Goal: Complete application form

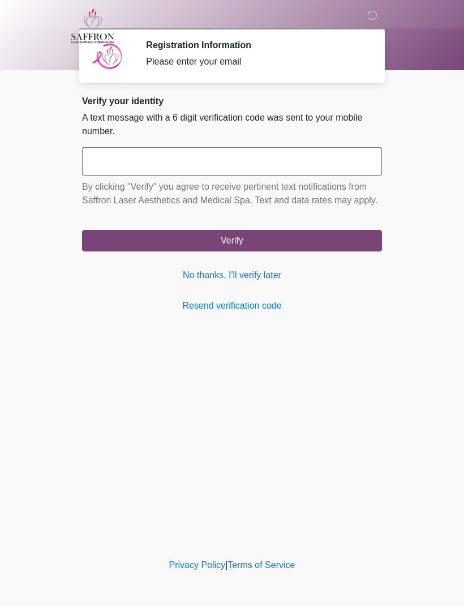
scroll to position [1, 0]
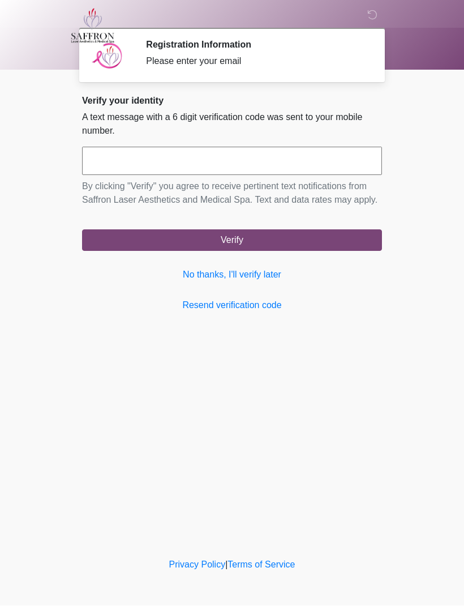
click at [198, 282] on link "No thanks, I'll verify later" at bounding box center [232, 275] width 300 height 14
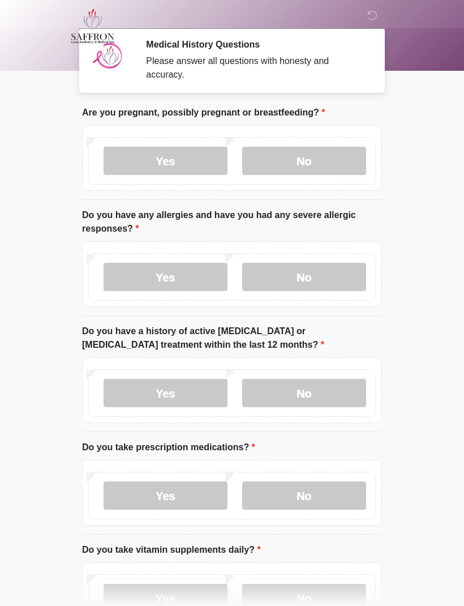
click at [307, 157] on label "No" at bounding box center [304, 161] width 124 height 28
click at [277, 278] on label "No" at bounding box center [304, 277] width 124 height 28
click at [282, 394] on label "No" at bounding box center [304, 393] width 124 height 28
click at [281, 501] on label "No" at bounding box center [304, 495] width 124 height 28
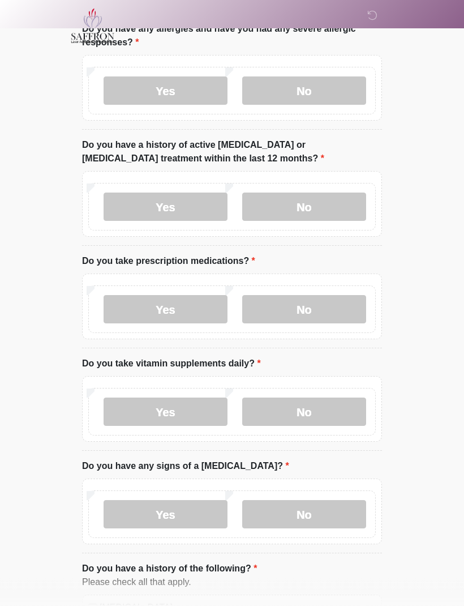
scroll to position [203, 0]
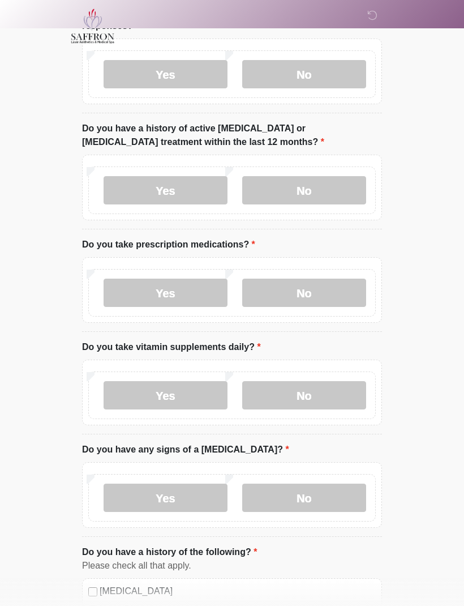
click at [155, 397] on label "Yes" at bounding box center [166, 395] width 124 height 28
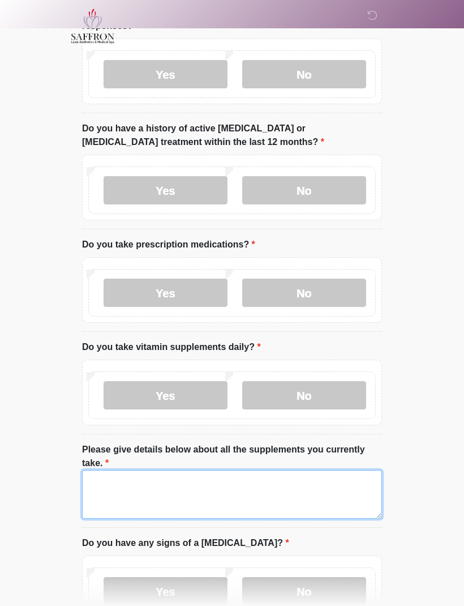
click at [105, 489] on textarea "Please give details below about all the supplements you currently take." at bounding box center [232, 494] width 300 height 49
click at [364, 499] on textarea "**********" at bounding box center [232, 494] width 300 height 49
paste textarea
type textarea "**********"
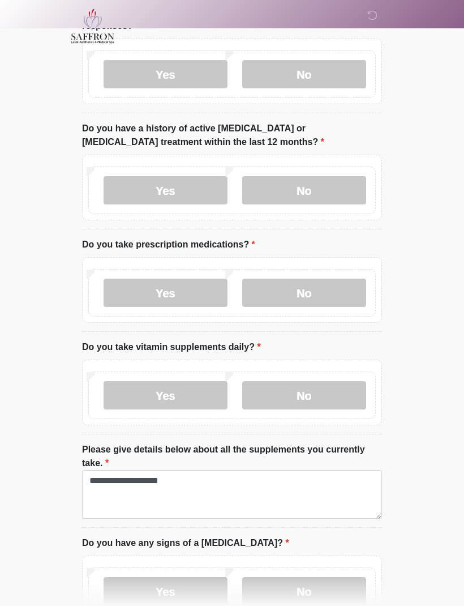
click at [40, 402] on html "‎ ‎ ‎ Medical History Questions Please answer all questions with honesty and ac…" at bounding box center [232, 100] width 464 height 606
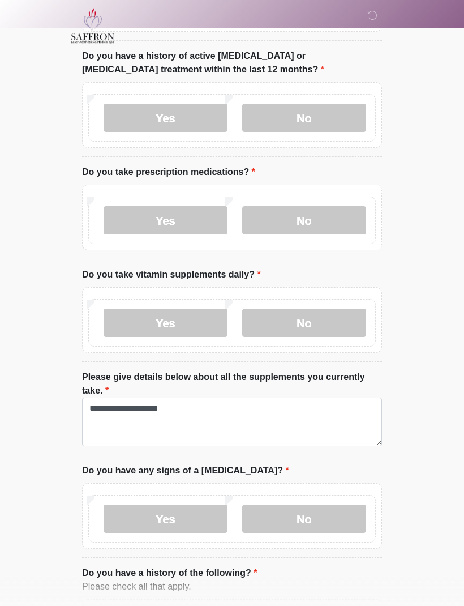
scroll to position [276, 0]
click at [271, 511] on label "No" at bounding box center [304, 518] width 124 height 28
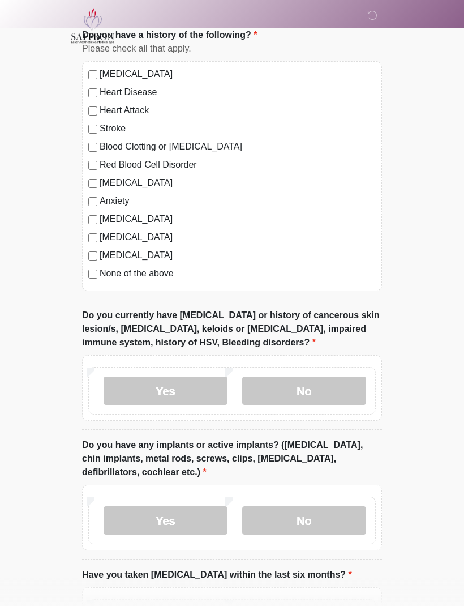
scroll to position [816, 0]
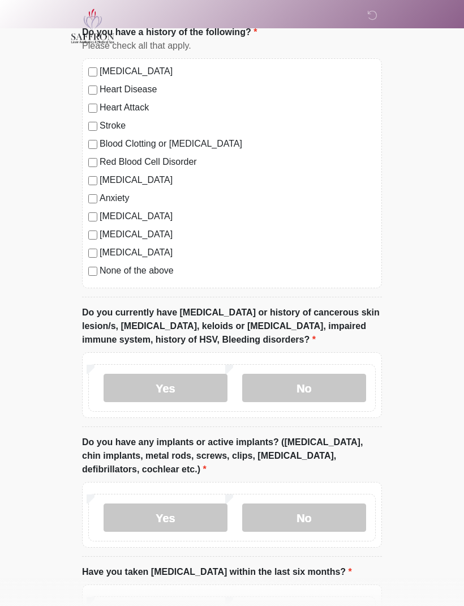
click at [269, 383] on label "No" at bounding box center [304, 388] width 124 height 28
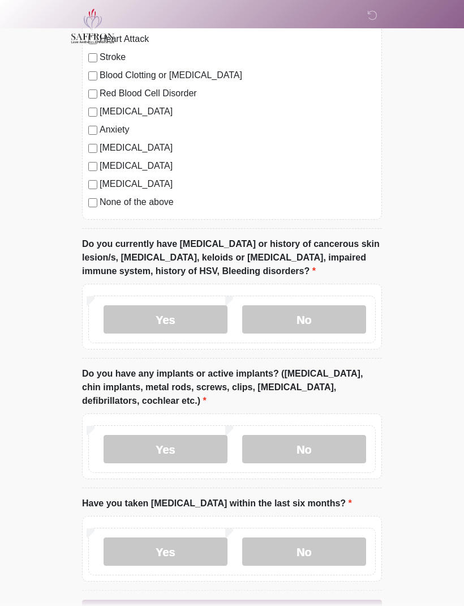
scroll to position [919, 0]
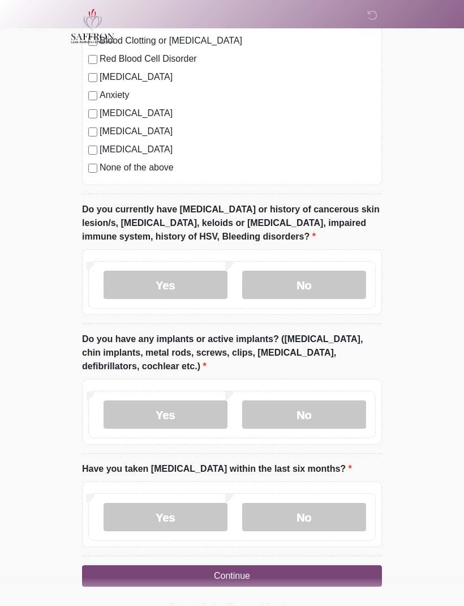
click at [278, 414] on label "No" at bounding box center [304, 414] width 124 height 28
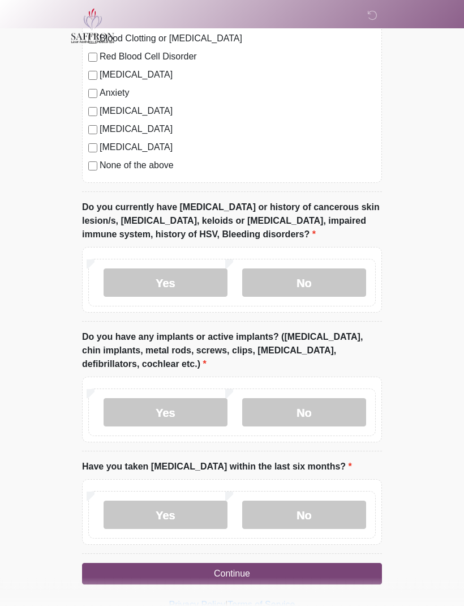
click at [280, 519] on label "No" at bounding box center [304, 515] width 124 height 28
click at [221, 573] on button "Continue" at bounding box center [232, 574] width 300 height 22
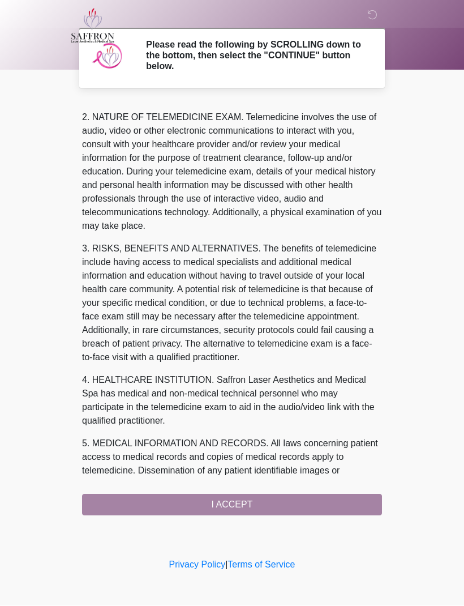
scroll to position [39, 0]
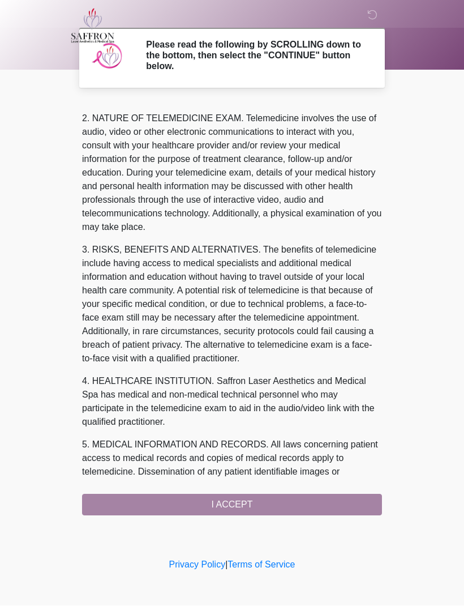
click at [216, 502] on div "1. PURPOSE. The purpose of this form is to obtain your consent for a telemedici…" at bounding box center [232, 308] width 300 height 414
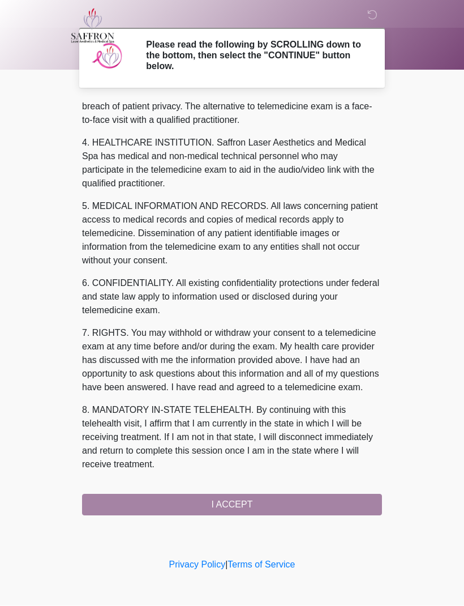
scroll to position [305, 0]
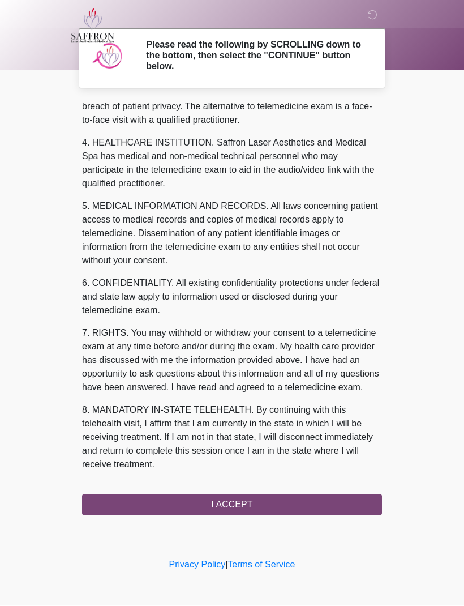
click at [200, 494] on button "I ACCEPT" at bounding box center [232, 505] width 300 height 22
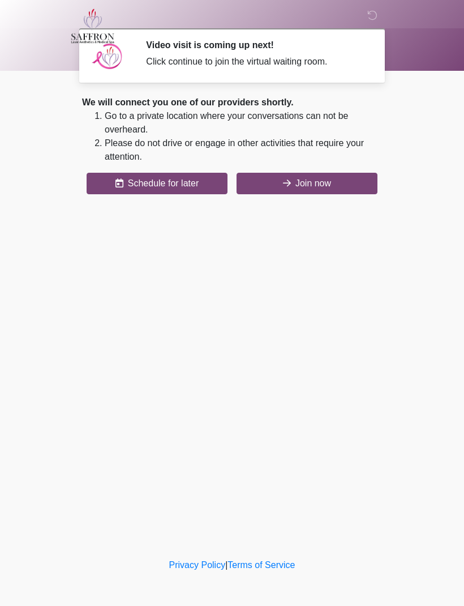
click at [308, 179] on button "Join now" at bounding box center [307, 184] width 141 height 22
